Goal: Transaction & Acquisition: Subscribe to service/newsletter

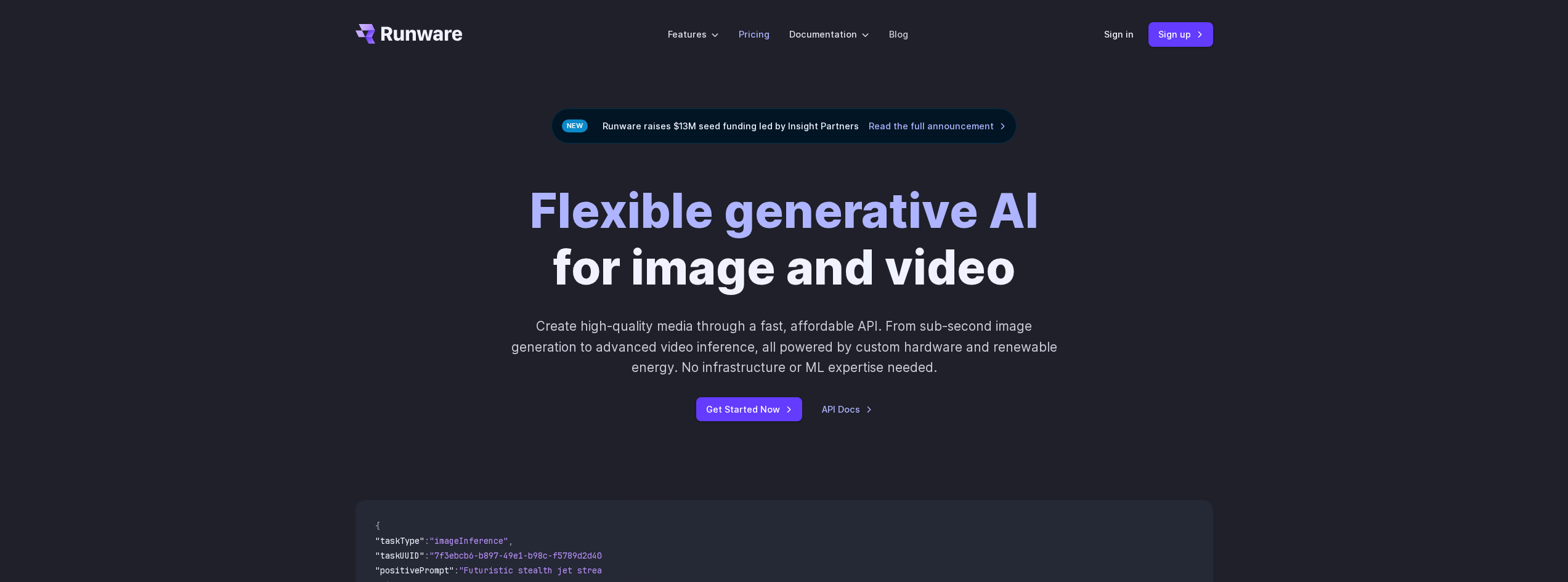
click at [766, 32] on link "Pricing" at bounding box center [754, 34] width 31 height 14
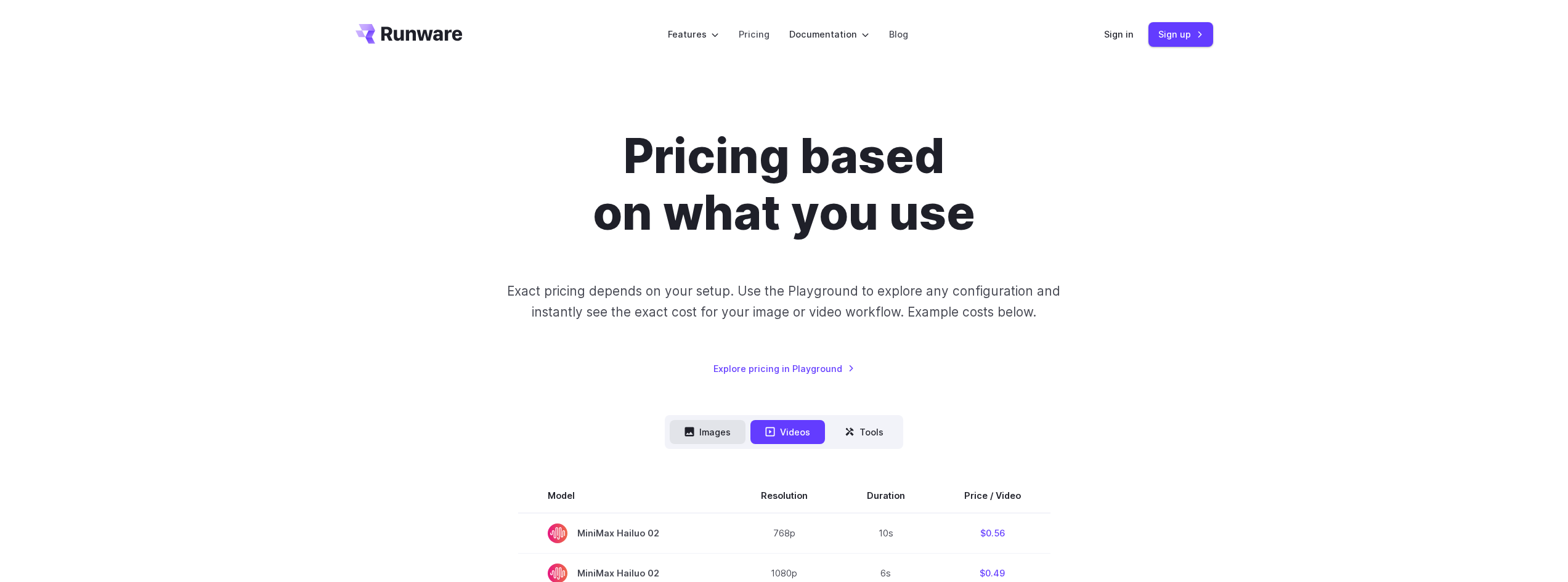
click at [704, 431] on button "Images" at bounding box center [708, 432] width 76 height 24
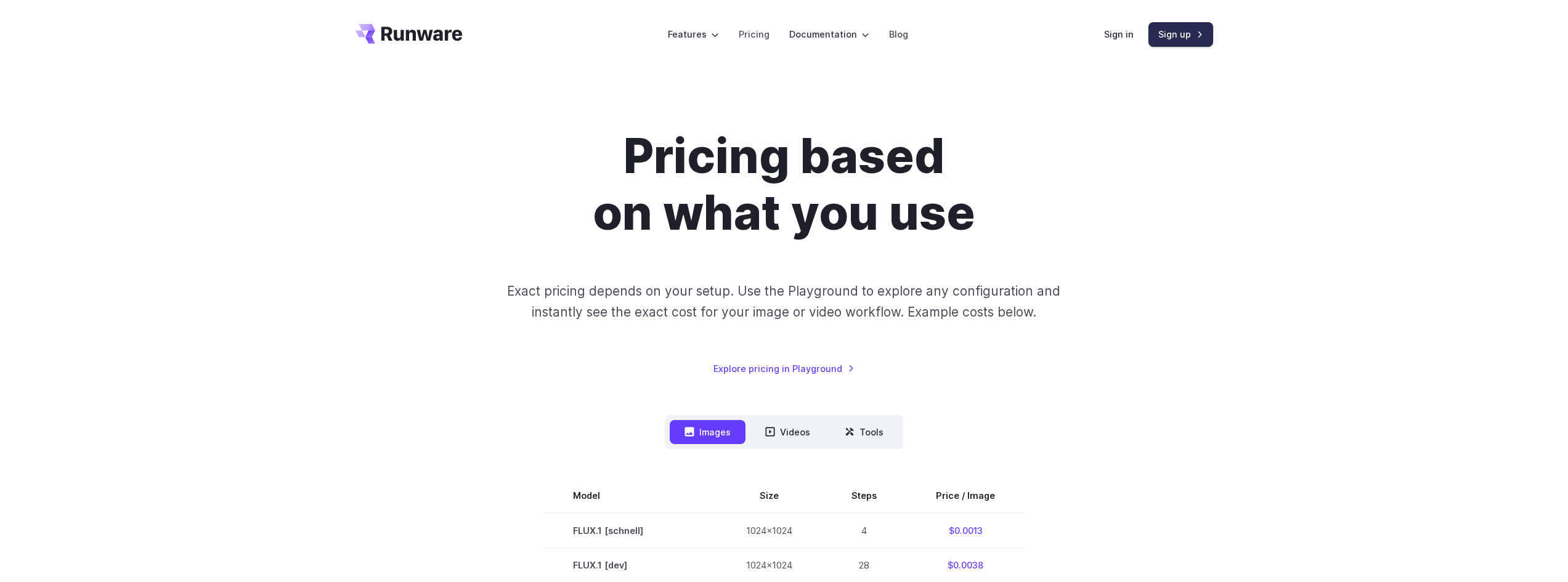
click at [1163, 36] on link "Sign up" at bounding box center [1180, 34] width 65 height 24
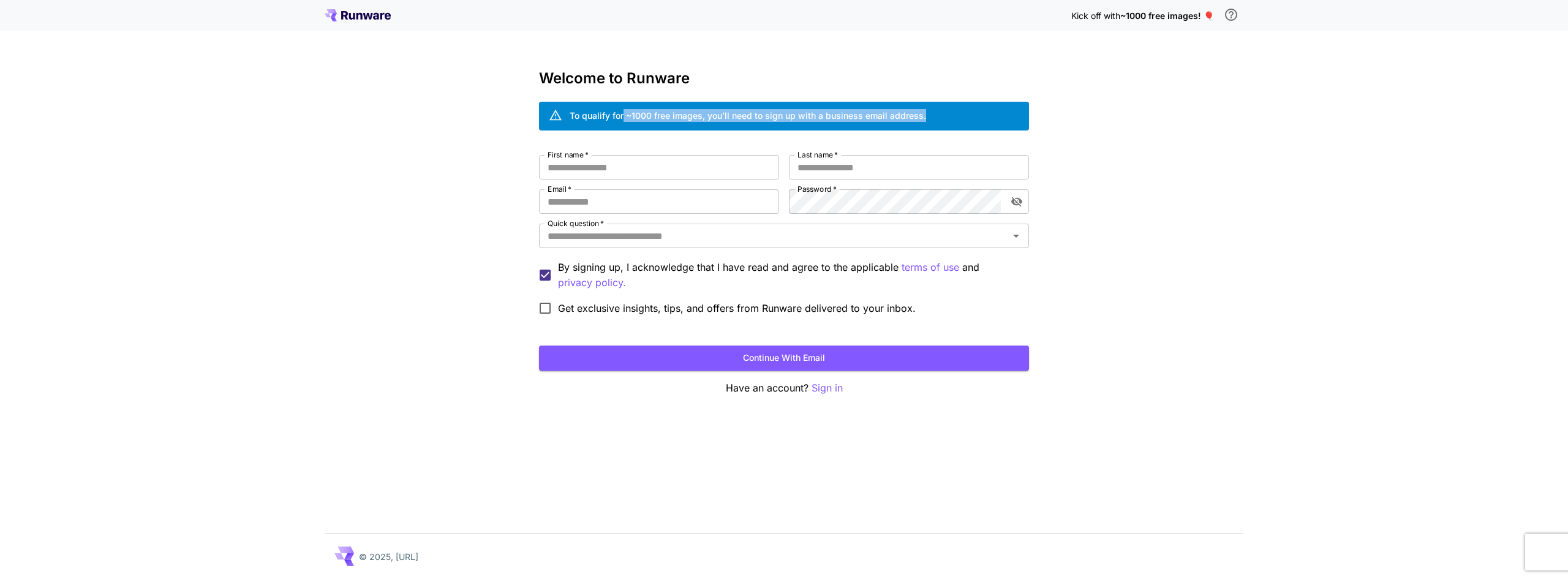
drag, startPoint x: 624, startPoint y: 117, endPoint x: 931, endPoint y: 117, distance: 307.0
click at [931, 117] on div "To qualify for ~1000 free images, you’ll need to sign up with a business email …" at bounding box center [784, 116] width 490 height 29
